Goal: Navigation & Orientation: Find specific page/section

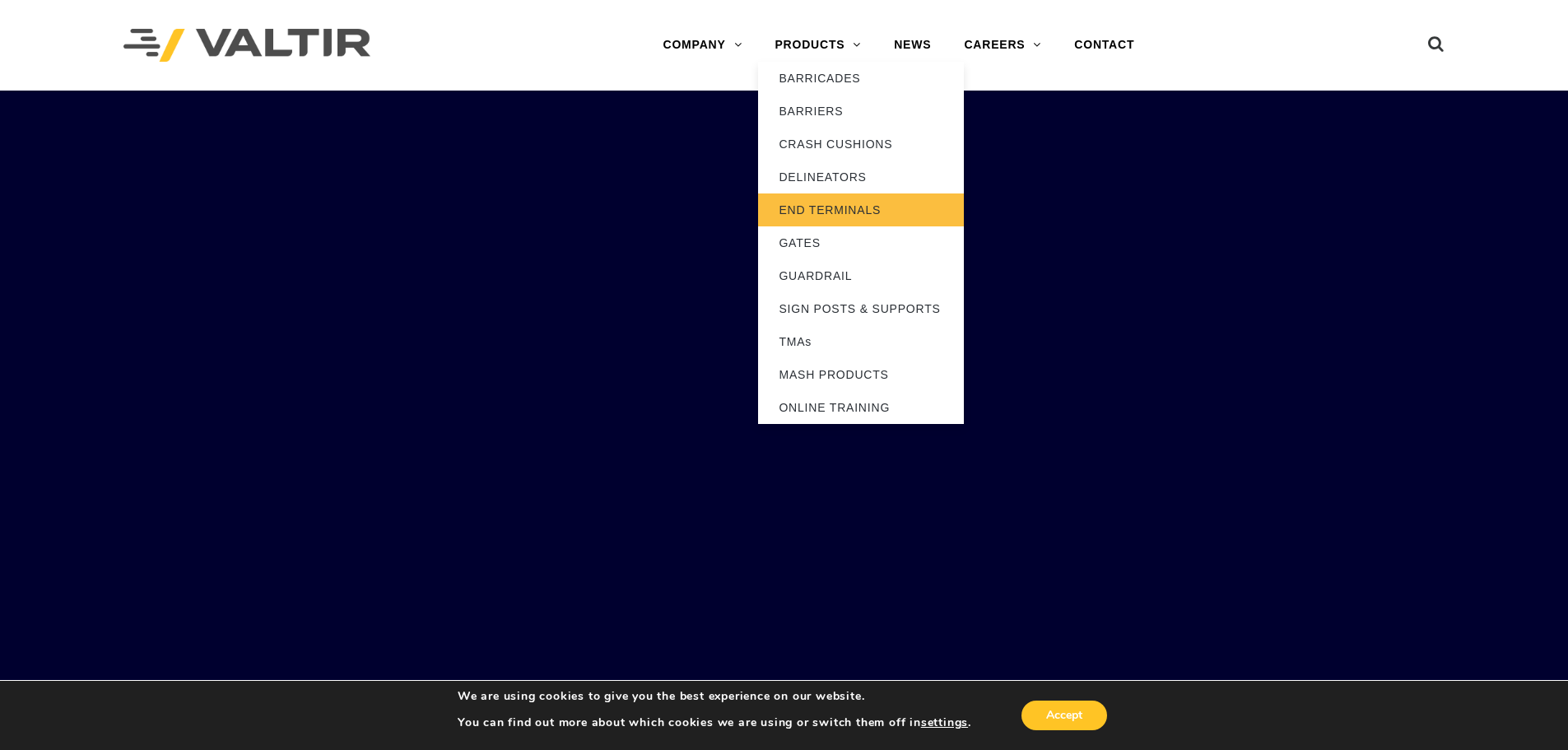
click at [867, 210] on link "END TERMINALS" at bounding box center [860, 210] width 205 height 33
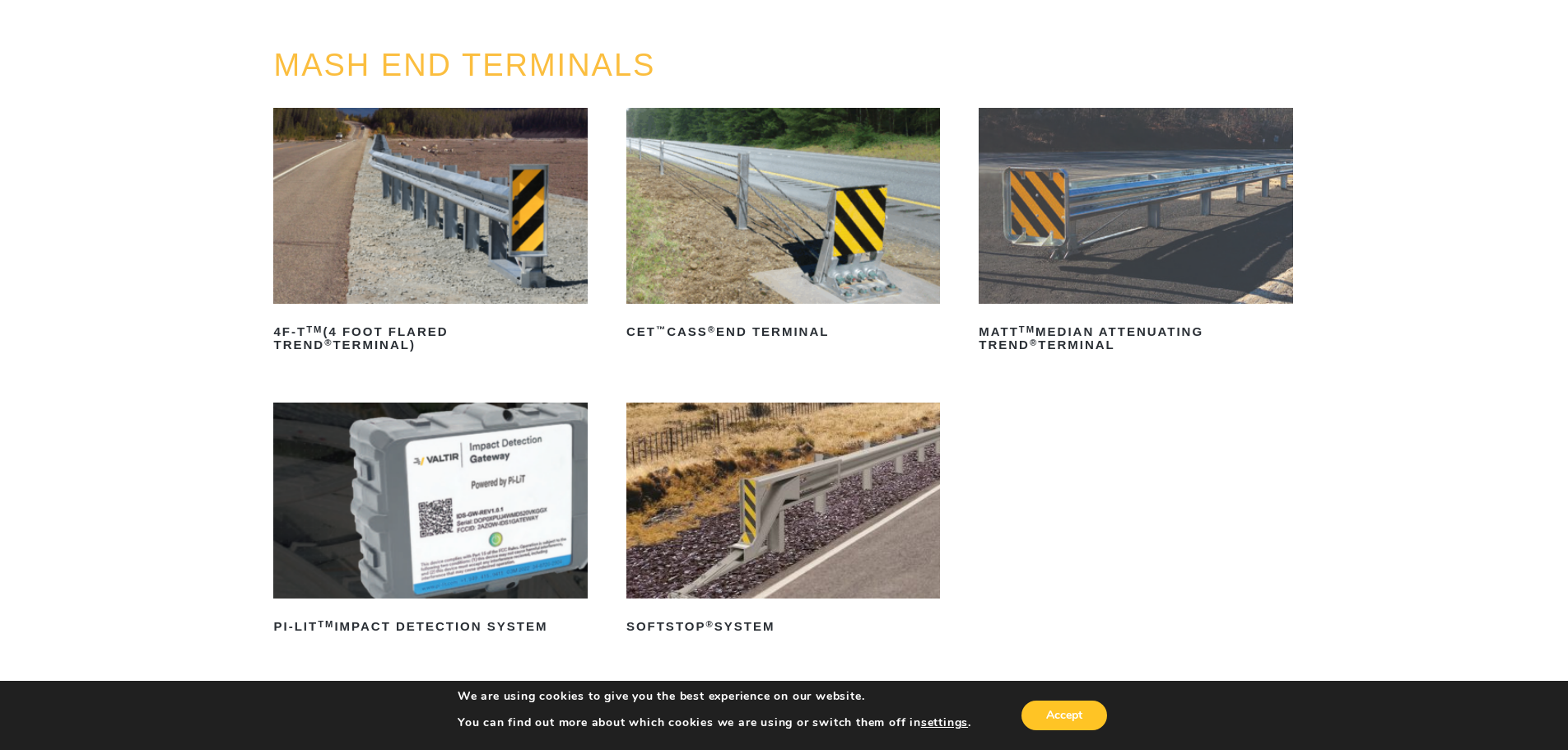
scroll to position [165, 0]
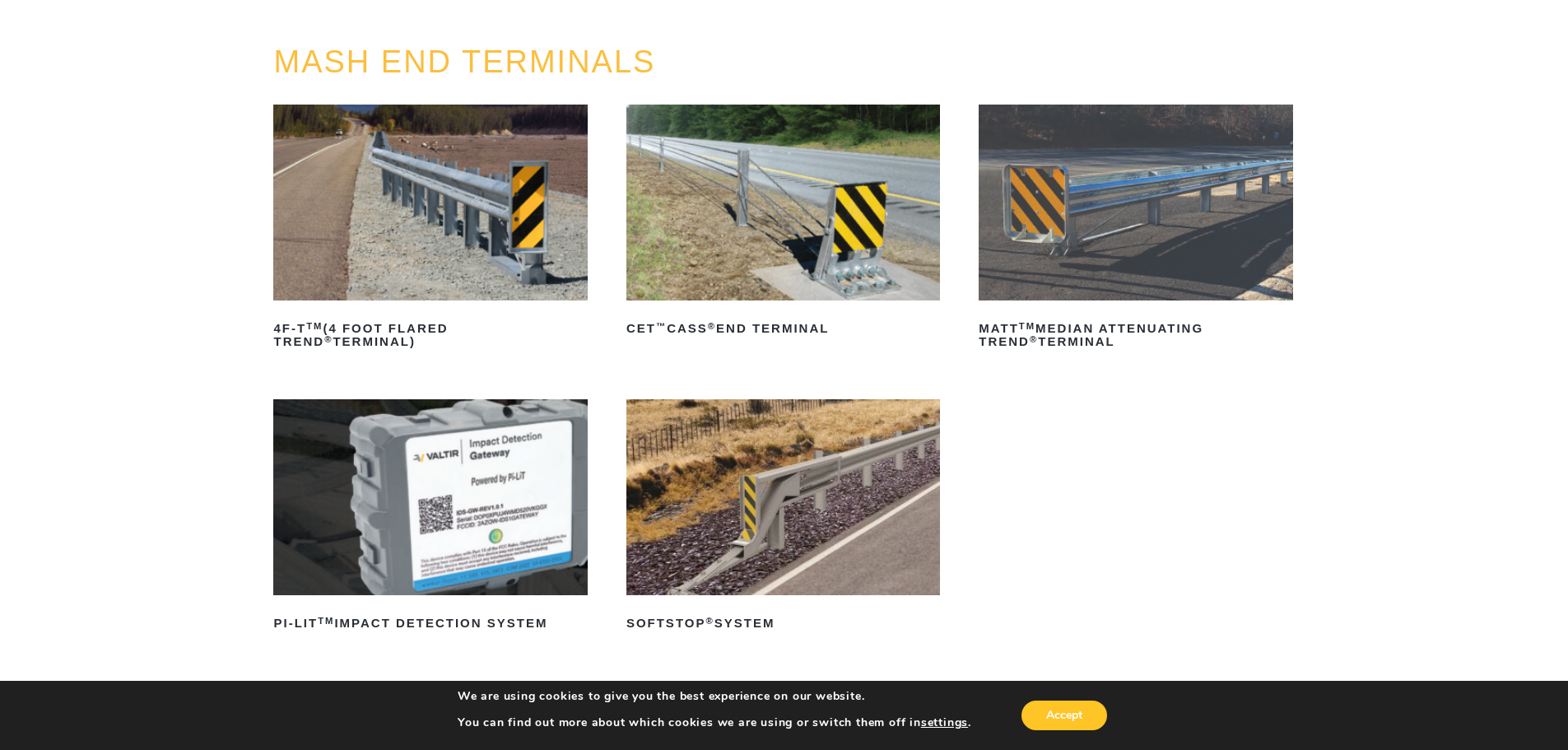
click at [786, 192] on img at bounding box center [782, 203] width 313 height 196
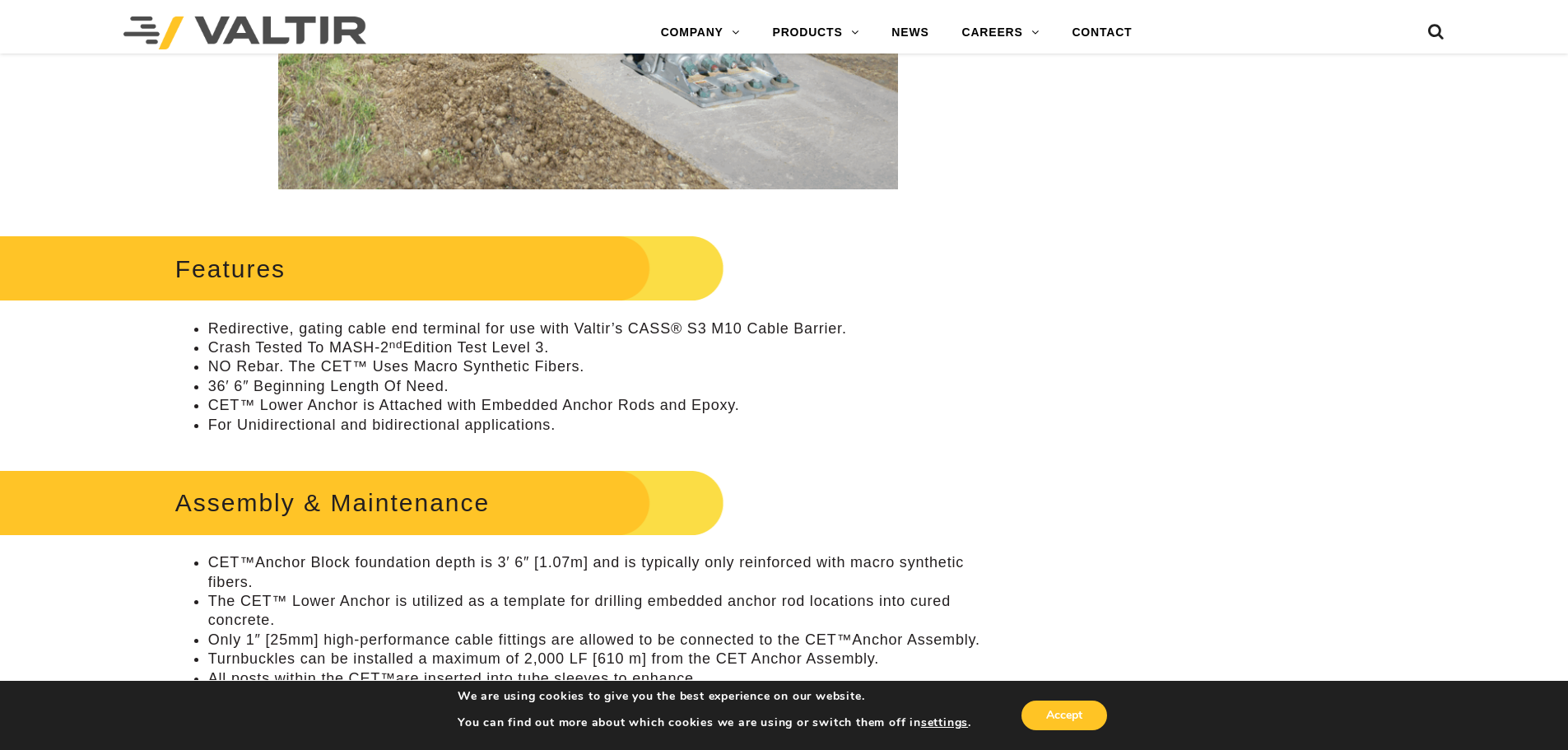
scroll to position [988, 0]
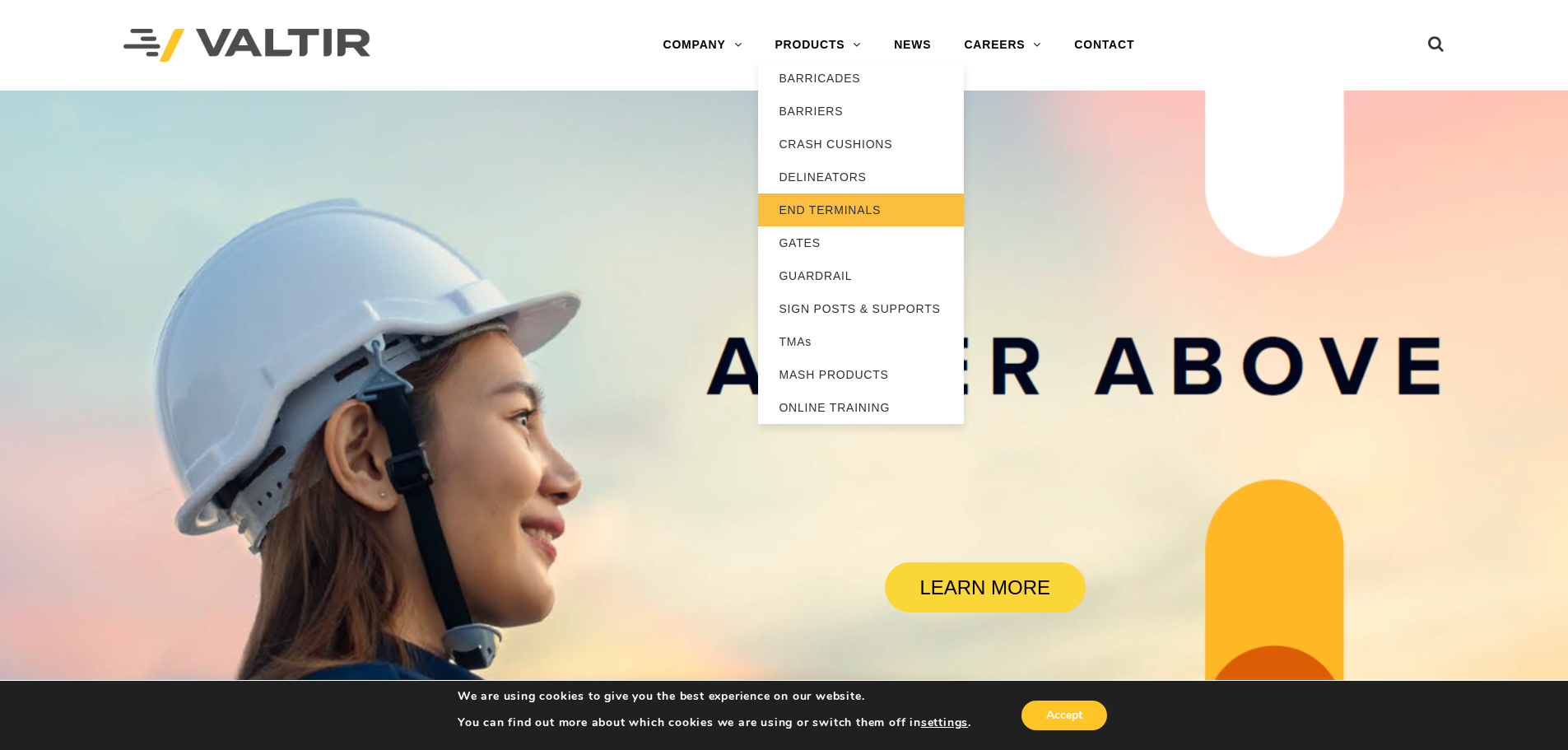
click at [844, 204] on link "END TERMINALS" at bounding box center [860, 210] width 205 height 33
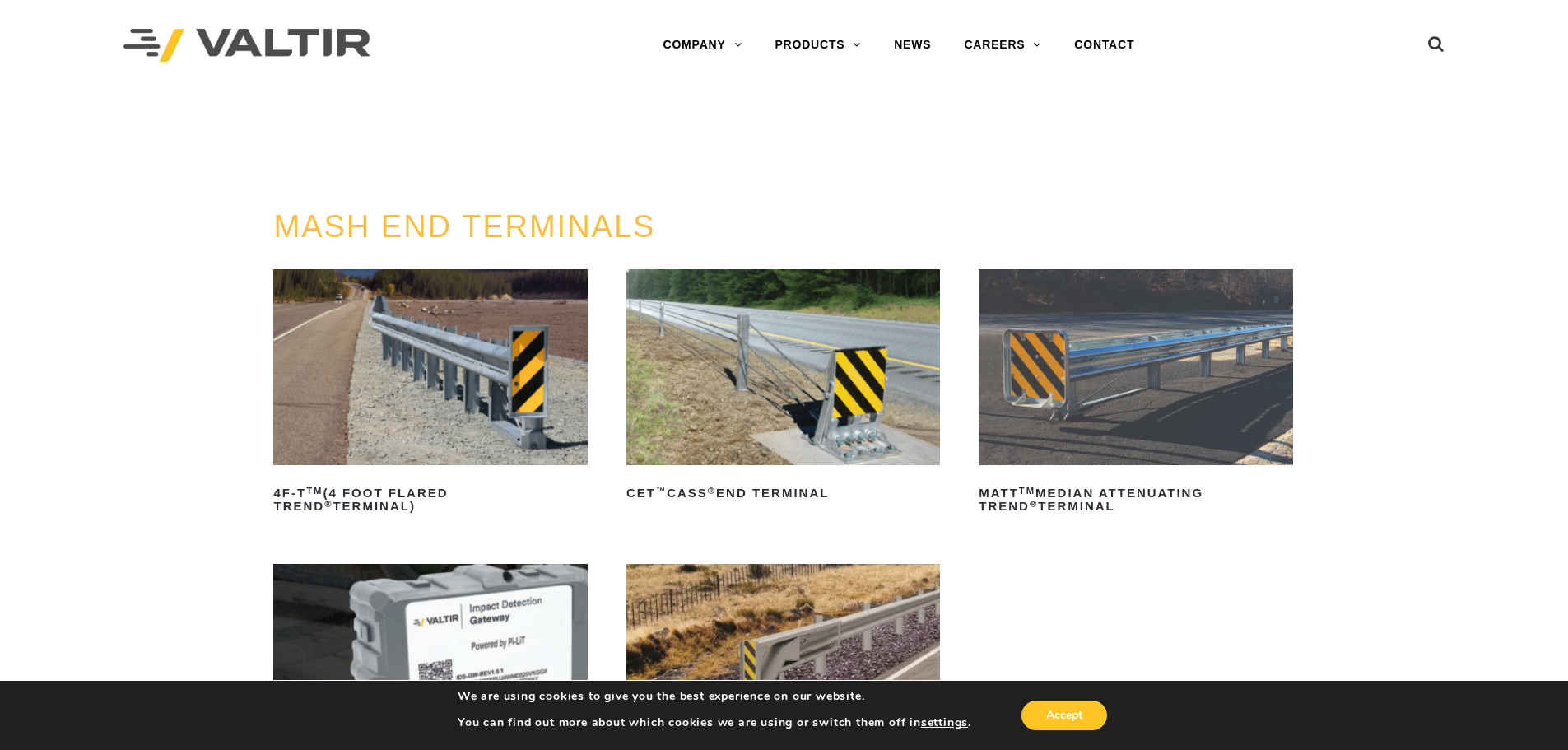
click at [790, 407] on img at bounding box center [782, 368] width 313 height 196
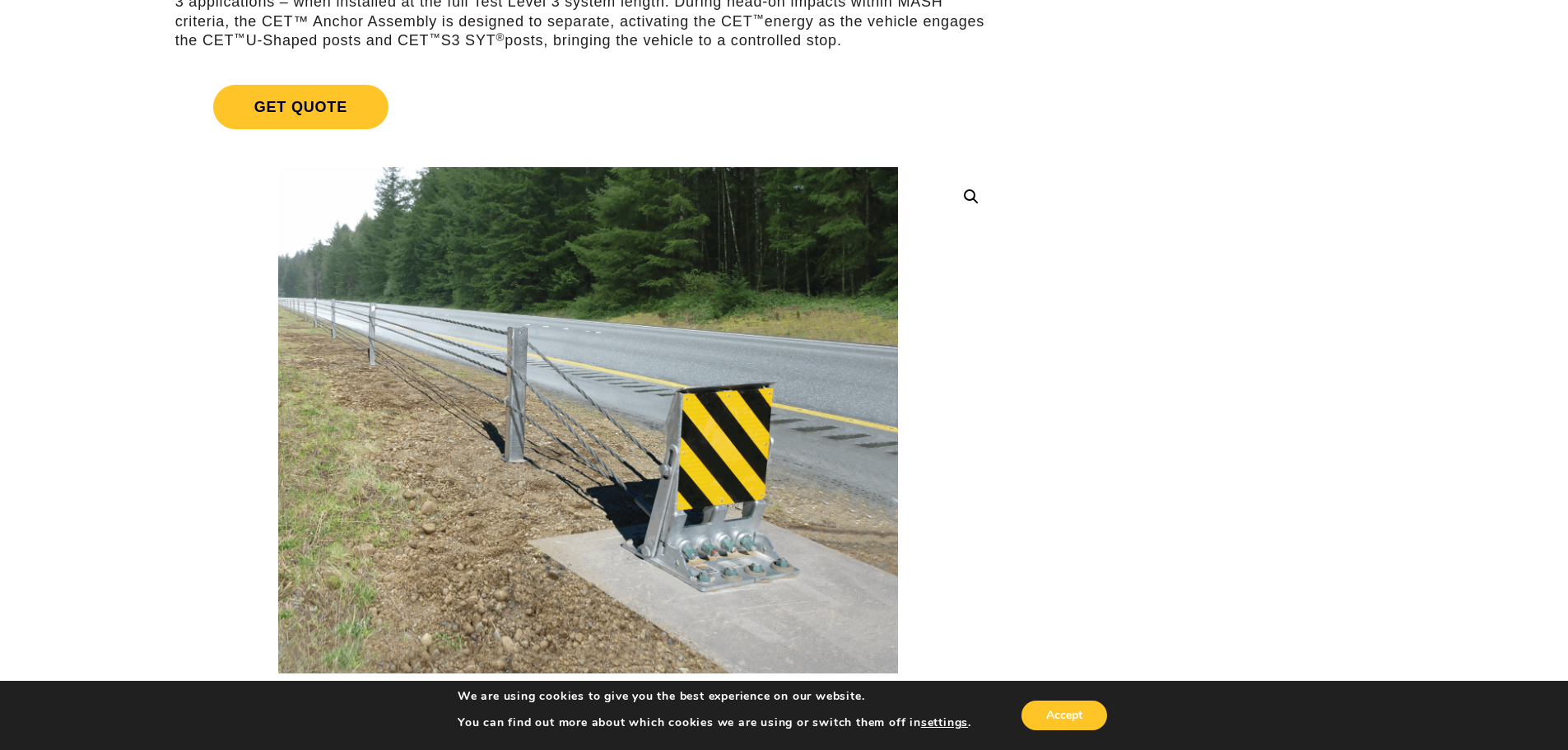
scroll to position [412, 0]
